Goal: Task Accomplishment & Management: Use online tool/utility

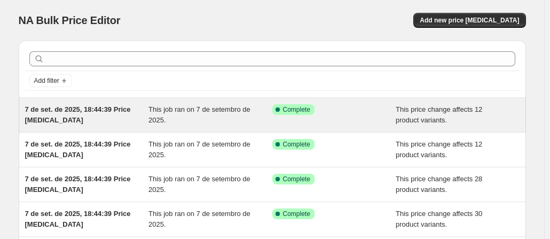
click at [44, 109] on span "7 de set. de 2025, 18:44:39 Price [MEDICAL_DATA]" at bounding box center [78, 114] width 106 height 19
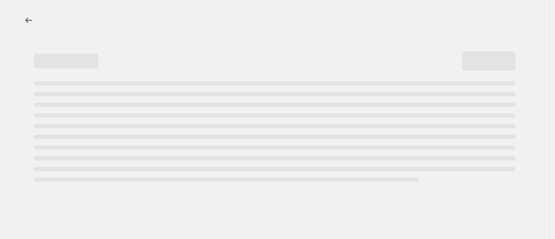
select select "no_change"
select select "to"
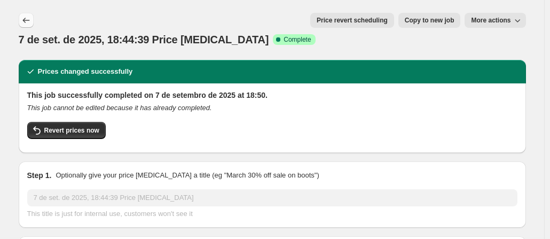
click at [34, 23] on button "Price change jobs" at bounding box center [26, 20] width 15 height 15
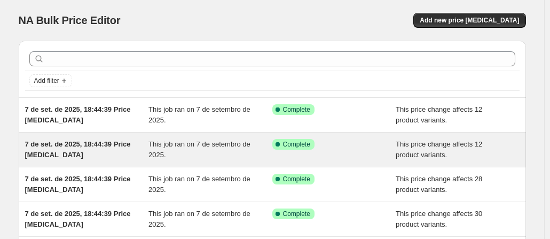
click at [53, 144] on span "7 de set. de 2025, 18:44:39 Price [MEDICAL_DATA]" at bounding box center [78, 149] width 106 height 19
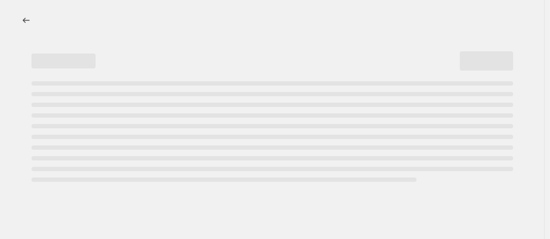
select select "no_change"
select select "to"
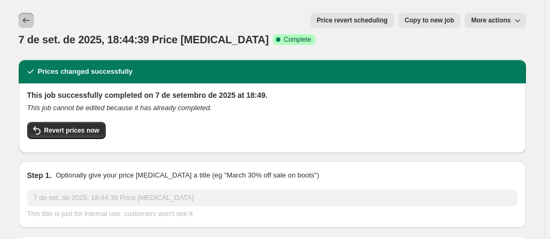
click at [27, 15] on icon "Price change jobs" at bounding box center [26, 20] width 11 height 11
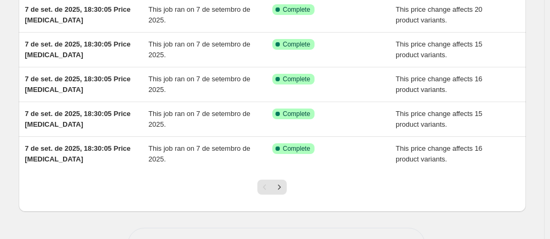
scroll to position [309, 0]
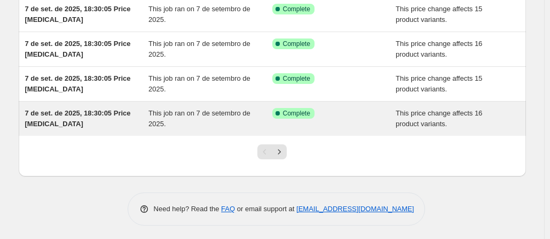
click at [82, 113] on span "7 de set. de 2025, 18:30:05 Price [MEDICAL_DATA]" at bounding box center [78, 118] width 106 height 19
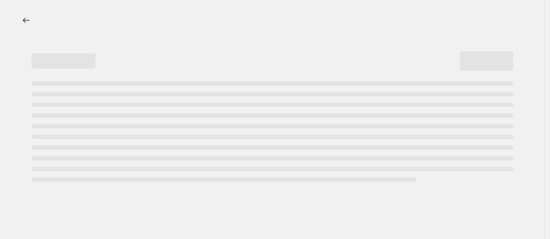
select select "no_change"
select select "to"
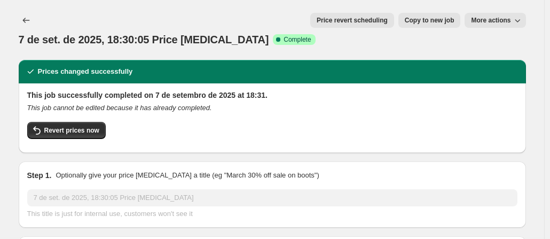
click at [21, 13] on div at bounding box center [27, 20] width 17 height 15
click at [28, 22] on icon "Price change jobs" at bounding box center [26, 20] width 11 height 11
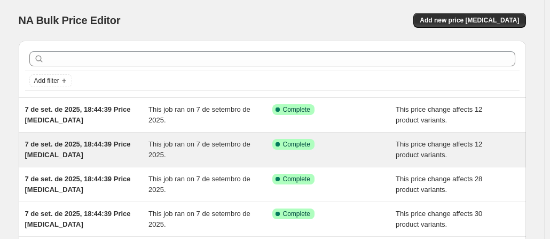
scroll to position [309, 0]
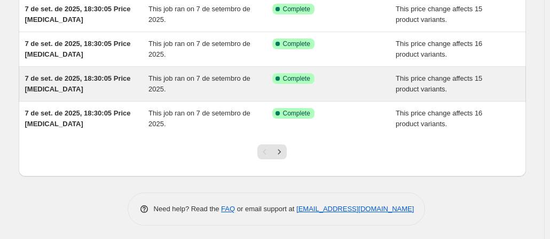
click at [90, 78] on span "7 de set. de 2025, 18:30:05 Price [MEDICAL_DATA]" at bounding box center [78, 83] width 106 height 19
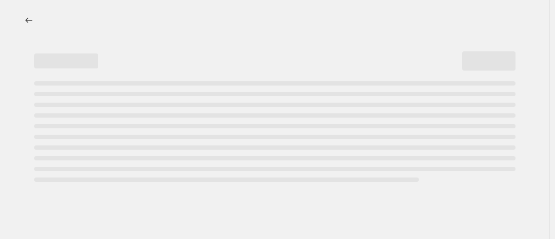
select select "no_change"
select select "to"
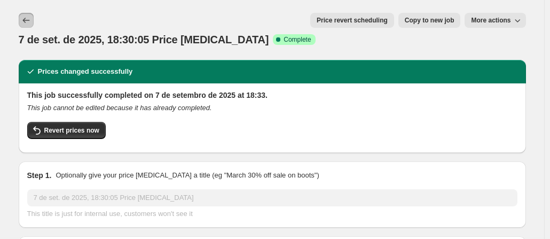
click at [25, 22] on icon "Price change jobs" at bounding box center [26, 20] width 11 height 11
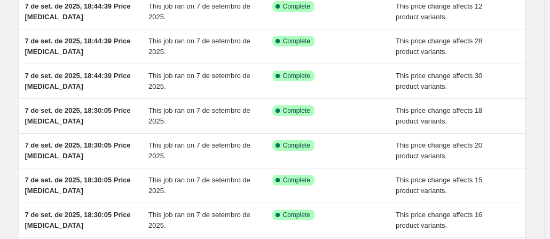
scroll to position [309, 0]
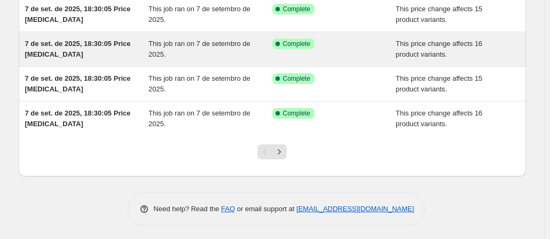
click at [102, 46] on span "7 de set. de 2025, 18:30:05 Price [MEDICAL_DATA]" at bounding box center [78, 49] width 106 height 19
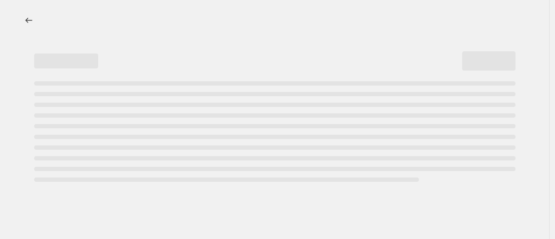
select select "no_change"
select select "to"
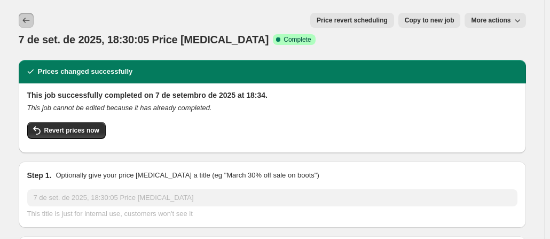
click at [29, 17] on icon "Price change jobs" at bounding box center [26, 20] width 11 height 11
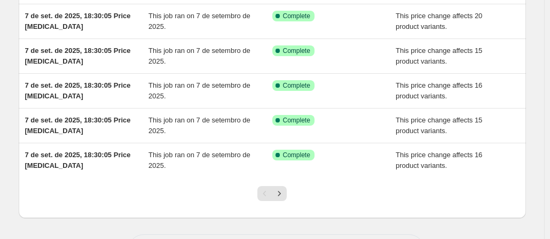
scroll to position [202, 0]
